Goal: Navigation & Orientation: Find specific page/section

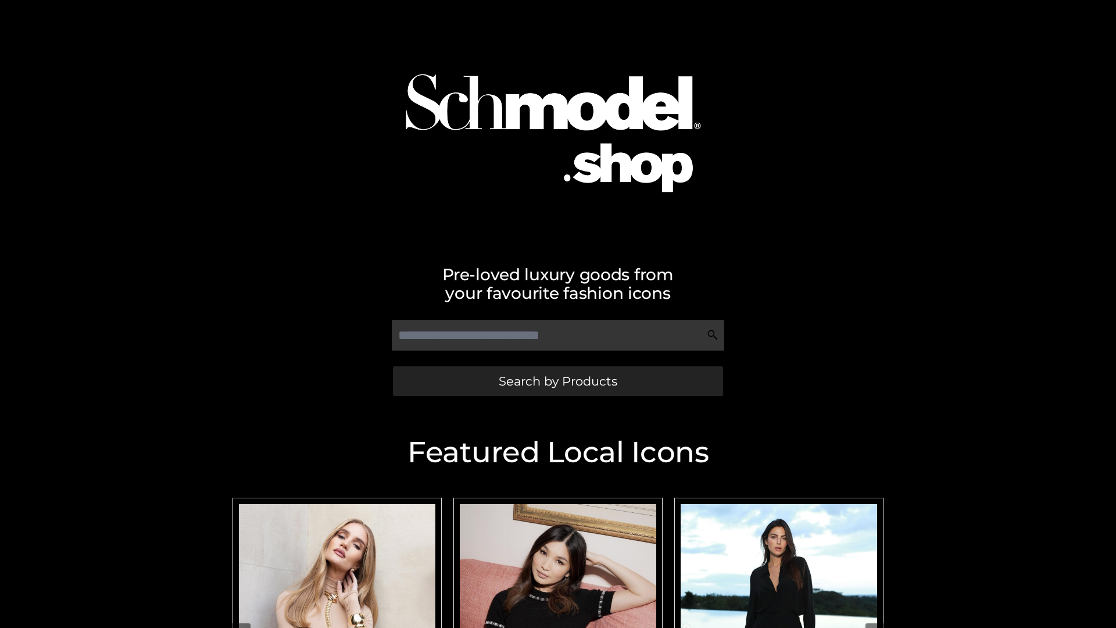
click at [557, 381] on span "Search by Products" at bounding box center [558, 381] width 119 height 12
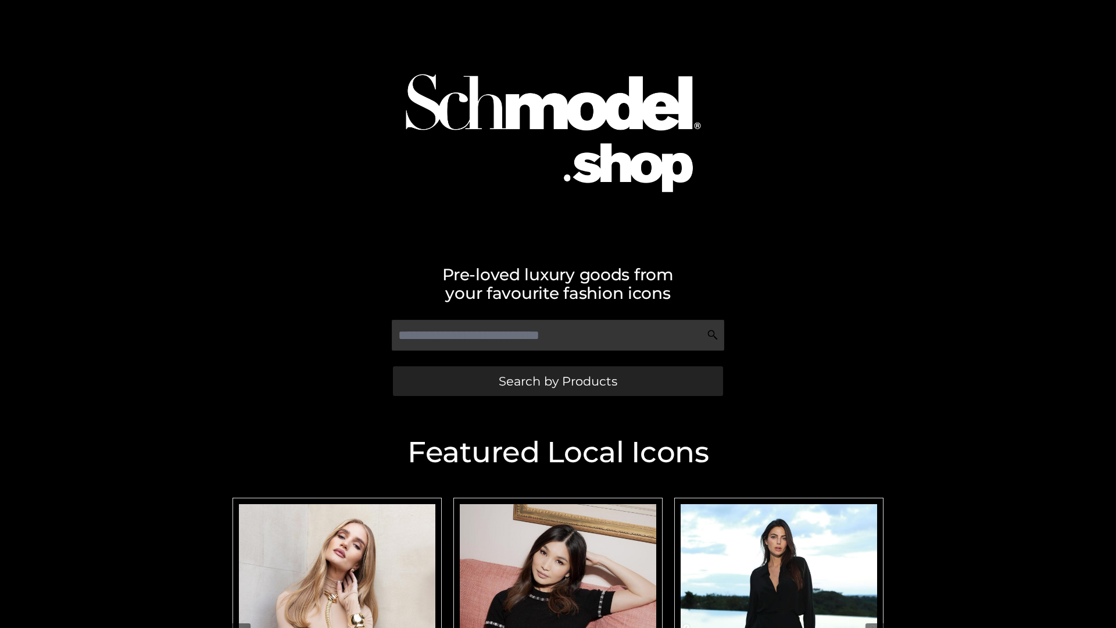
click at [557, 381] on span "Search by Products" at bounding box center [558, 381] width 119 height 12
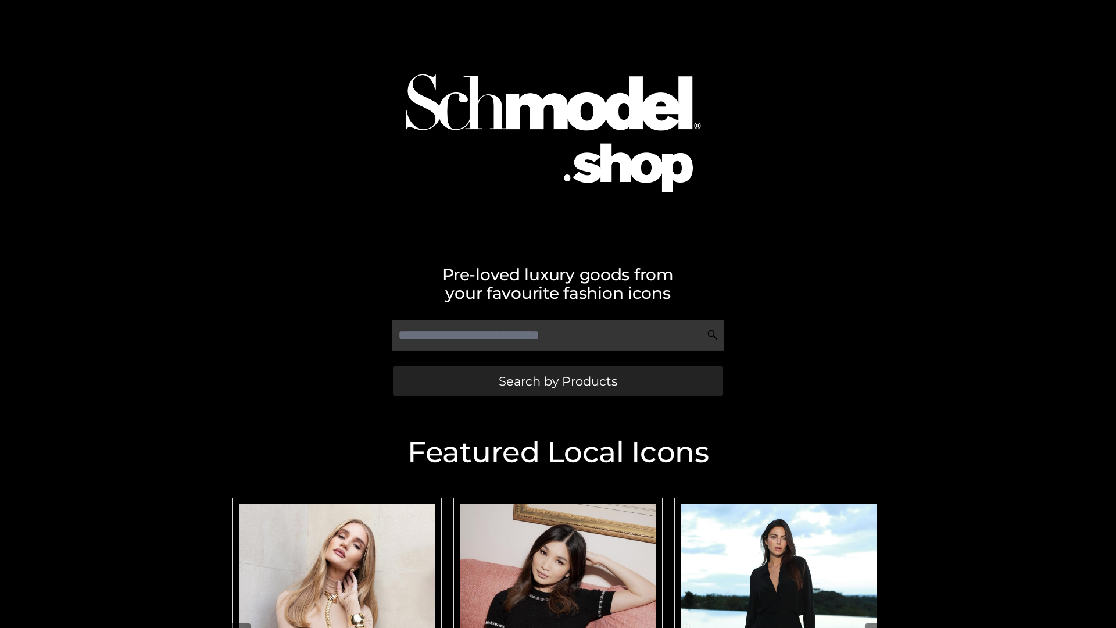
click at [557, 381] on span "Search by Products" at bounding box center [558, 381] width 119 height 12
